Goal: Information Seeking & Learning: Compare options

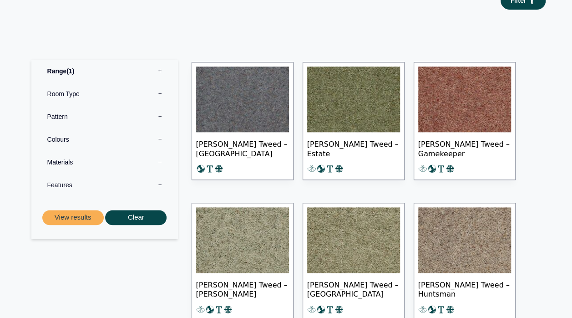
scroll to position [428, 0]
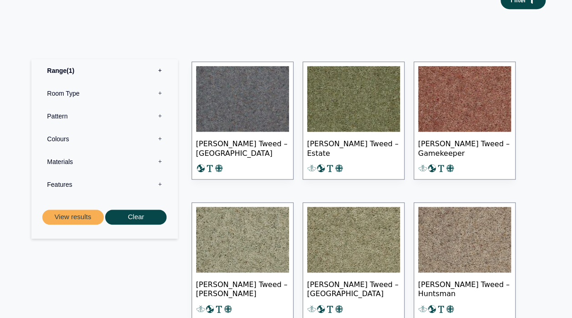
click at [249, 106] on img at bounding box center [242, 99] width 93 height 66
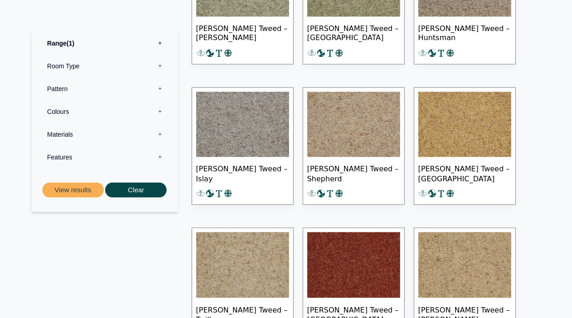
scroll to position [684, 0]
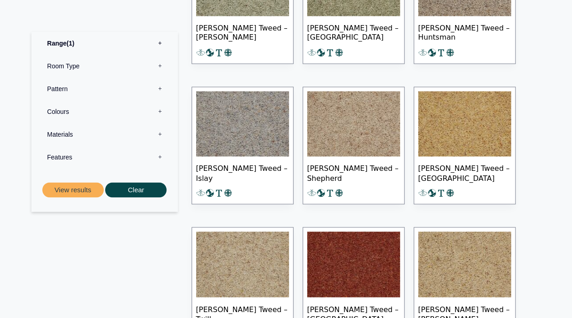
click at [246, 124] on img at bounding box center [242, 124] width 93 height 66
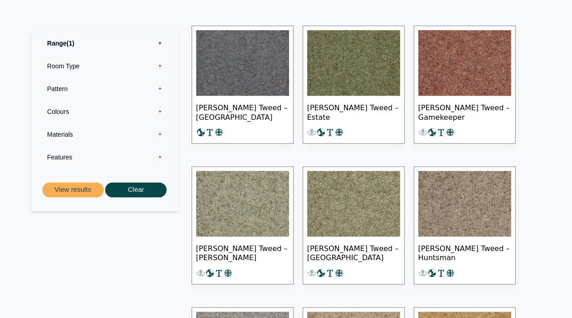
scroll to position [465, 0]
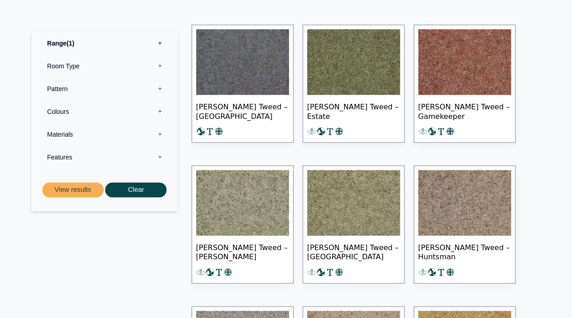
click at [362, 76] on img at bounding box center [353, 62] width 93 height 66
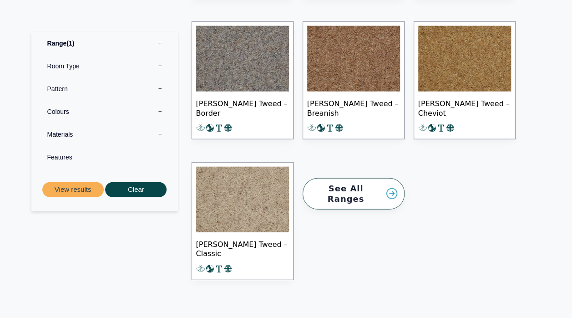
scroll to position [1031, 0]
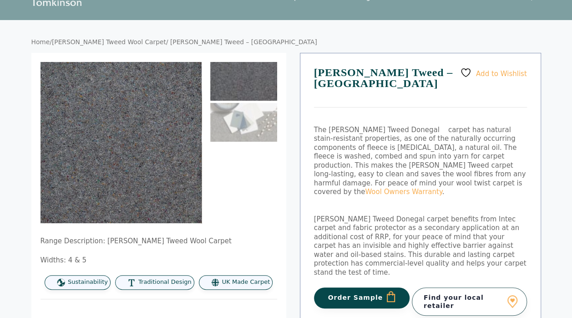
scroll to position [43, 0]
